Goal: Check status: Check status

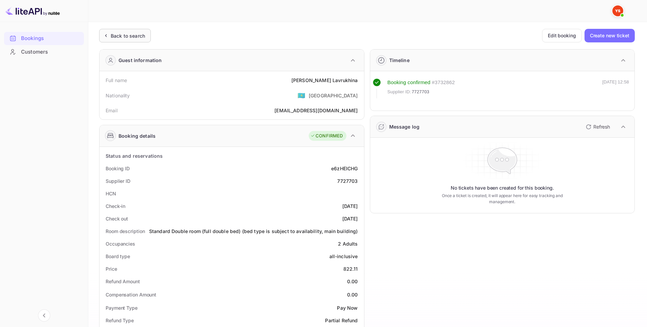
click at [128, 37] on div "Back to search" at bounding box center [128, 35] width 34 height 7
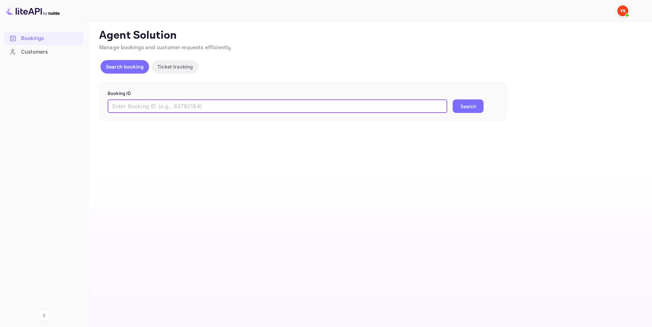
click at [279, 109] on input "text" at bounding box center [278, 106] width 340 height 14
paste input "9921808"
type input "9921808"
click at [457, 103] on button "Search" at bounding box center [468, 106] width 31 height 14
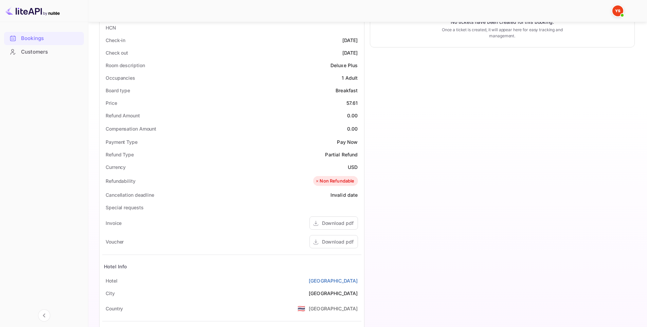
scroll to position [234, 0]
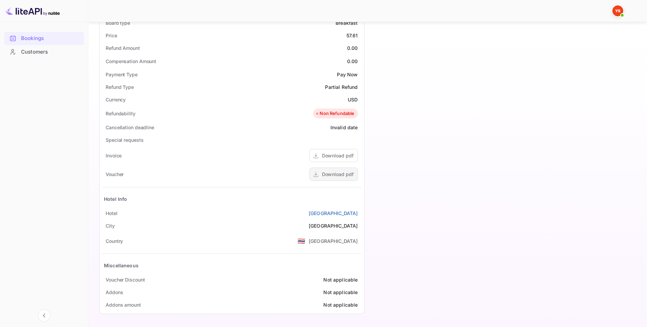
click at [334, 175] on div "Download pdf" at bounding box center [338, 174] width 32 height 7
click at [335, 174] on div "Download pdf" at bounding box center [338, 174] width 32 height 7
